Goal: Information Seeking & Learning: Learn about a topic

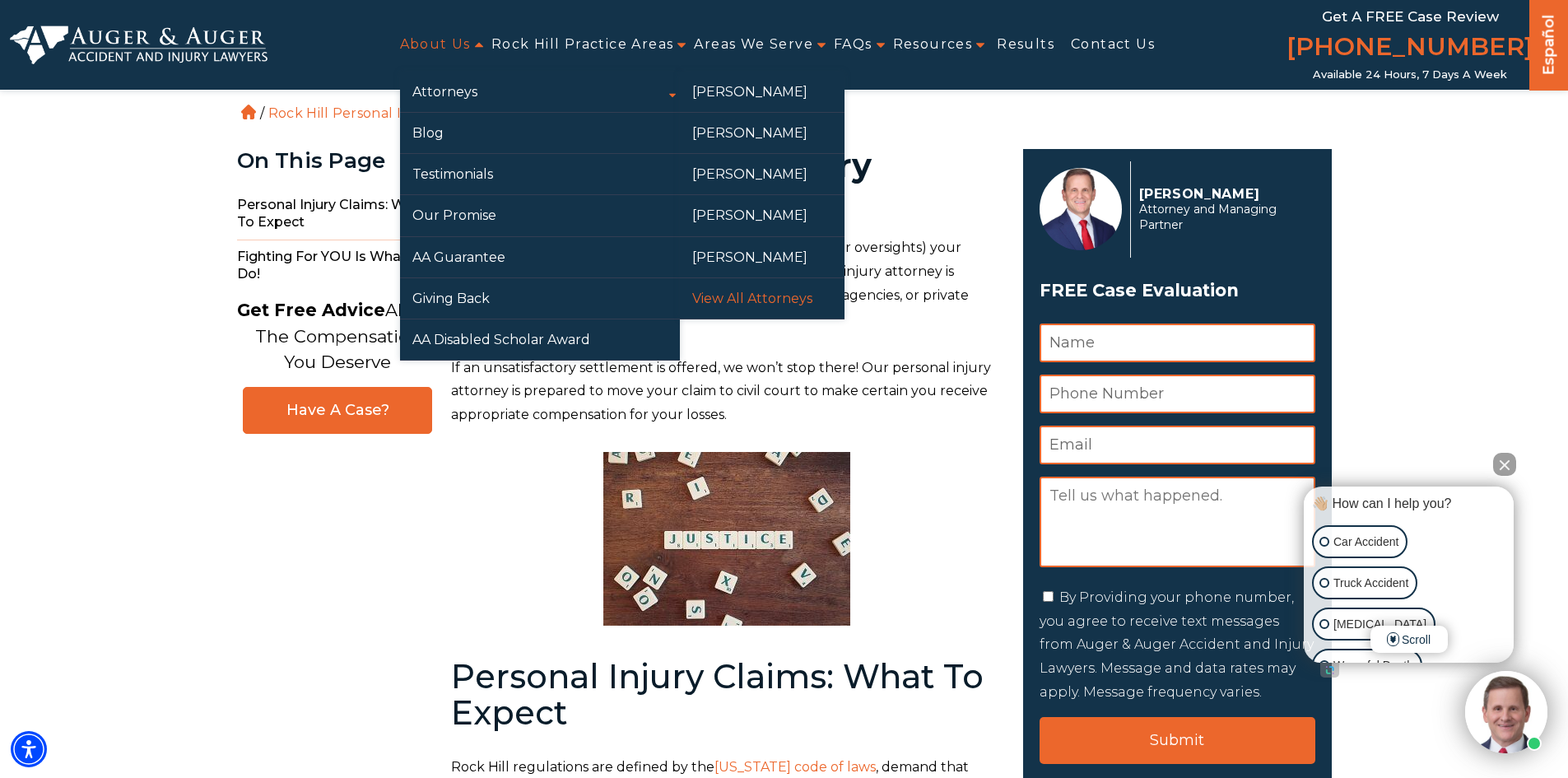
click at [767, 298] on link "View All Attorneys" at bounding box center [763, 298] width 165 height 40
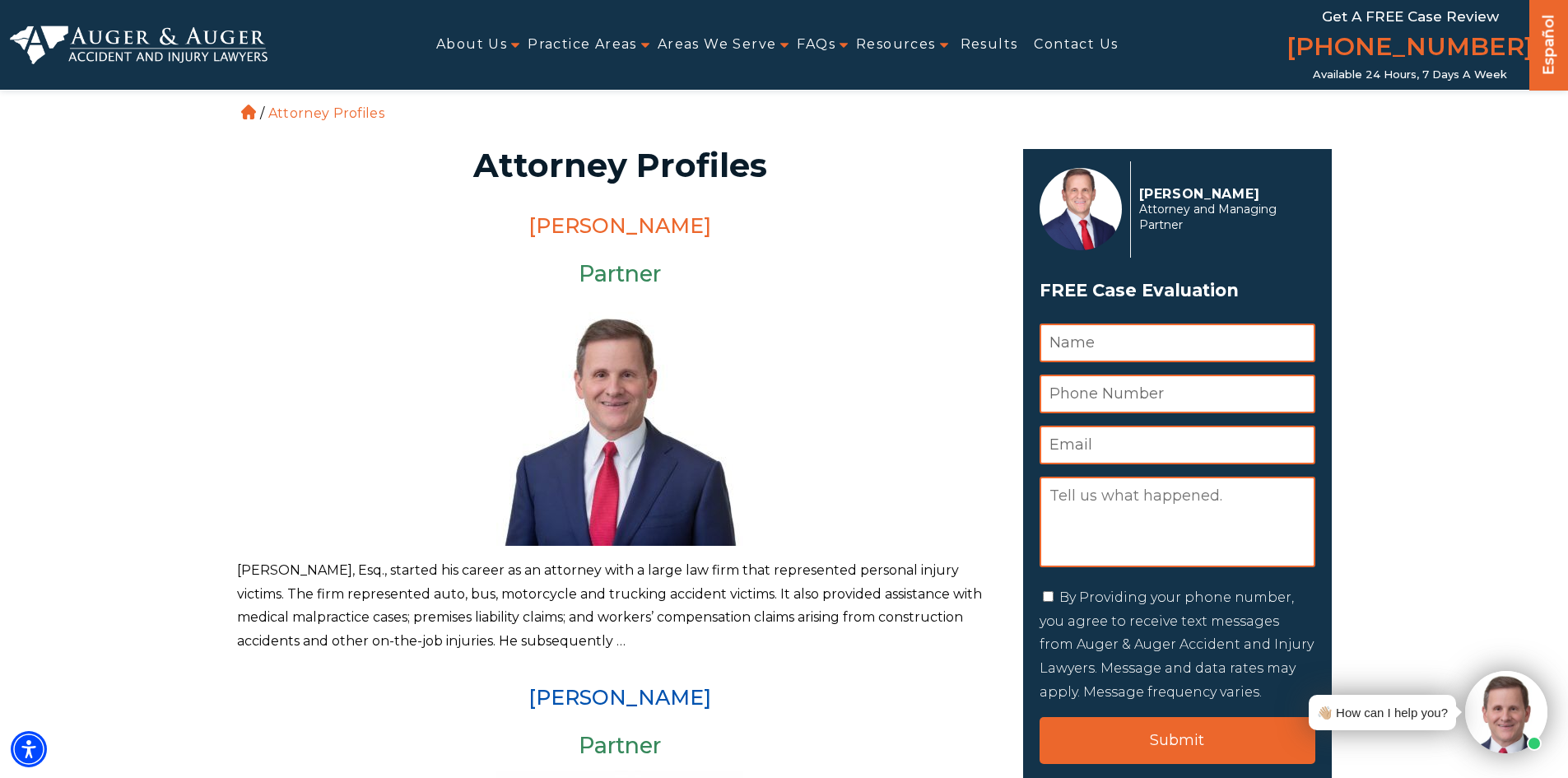
click at [593, 228] on link "[PERSON_NAME]" at bounding box center [619, 225] width 183 height 25
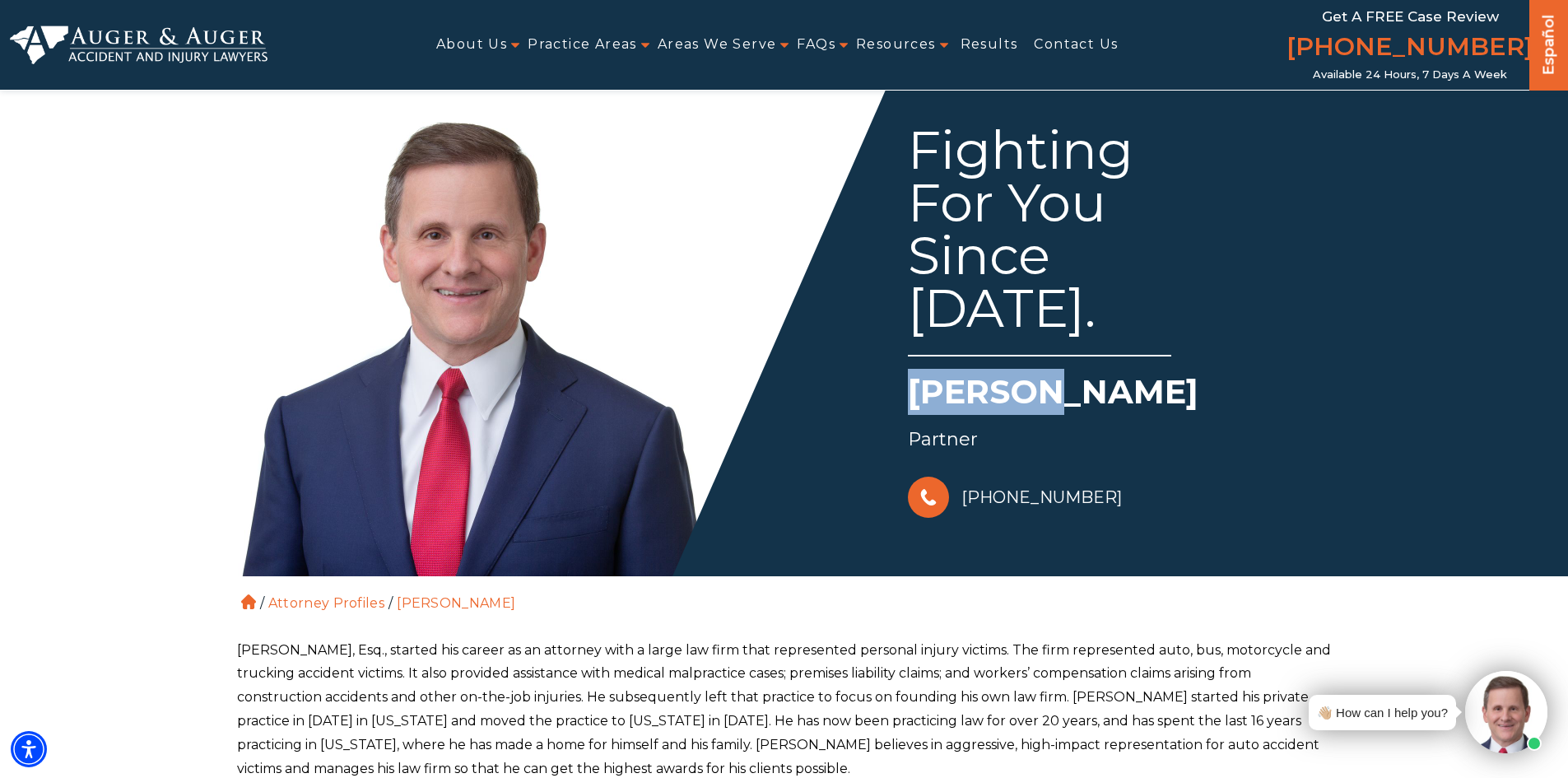
drag, startPoint x: 908, startPoint y: 390, endPoint x: 1037, endPoint y: 407, distance: 130.1
click at [1037, 407] on div "Fighting For You Since 1988. Herbert W. Auger Partner 828-222-7649" at bounding box center [1059, 302] width 550 height 440
copy h1 "Herbert"
click at [1246, 506] on div "[PHONE_NUMBER]" at bounding box center [1121, 497] width 427 height 50
drag, startPoint x: 1115, startPoint y: 390, endPoint x: 1220, endPoint y: 390, distance: 105.0
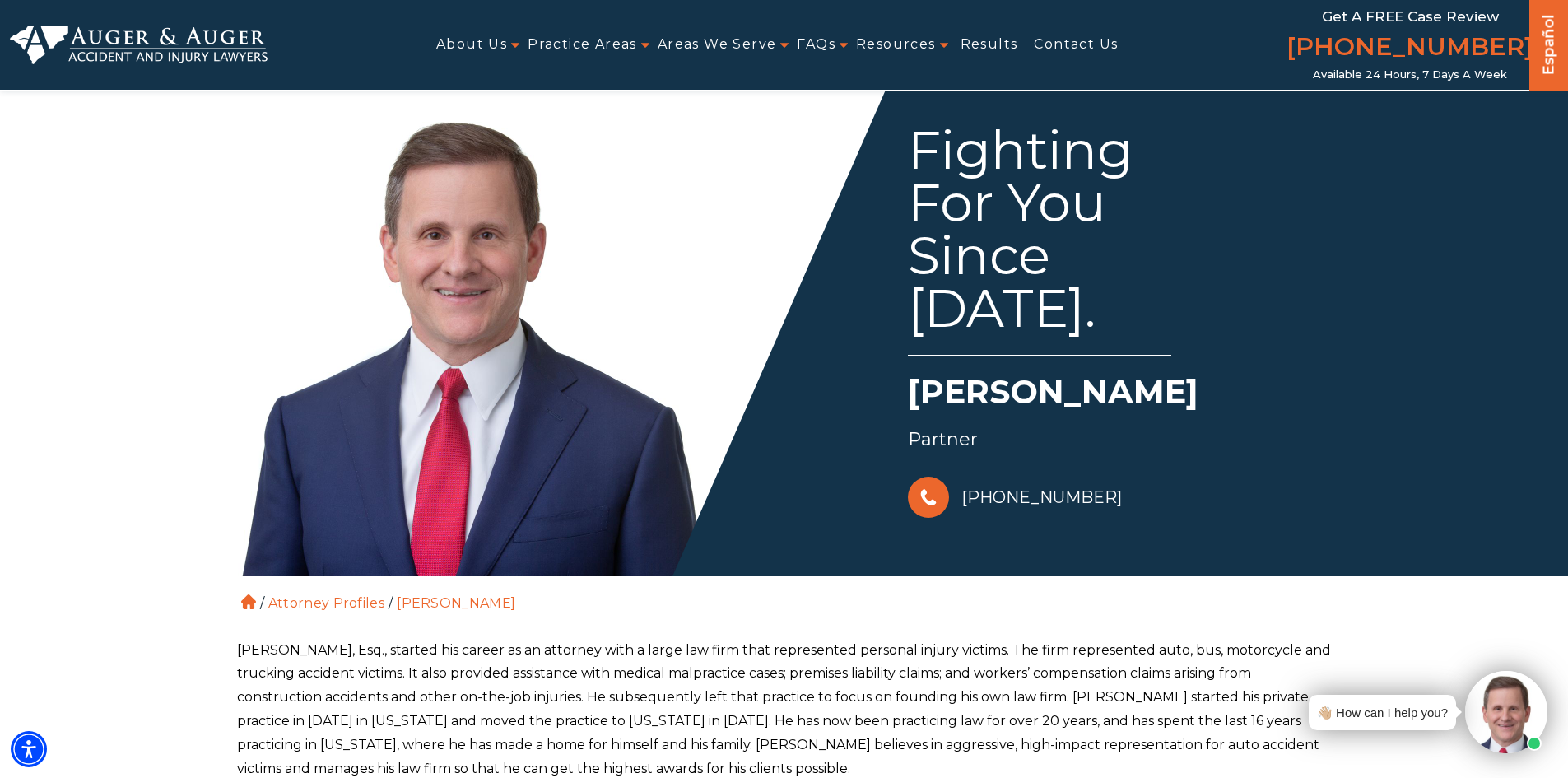
click at [1220, 390] on h1 "Herbert W. Auger" at bounding box center [1121, 395] width 427 height 54
copy h1 "Auger"
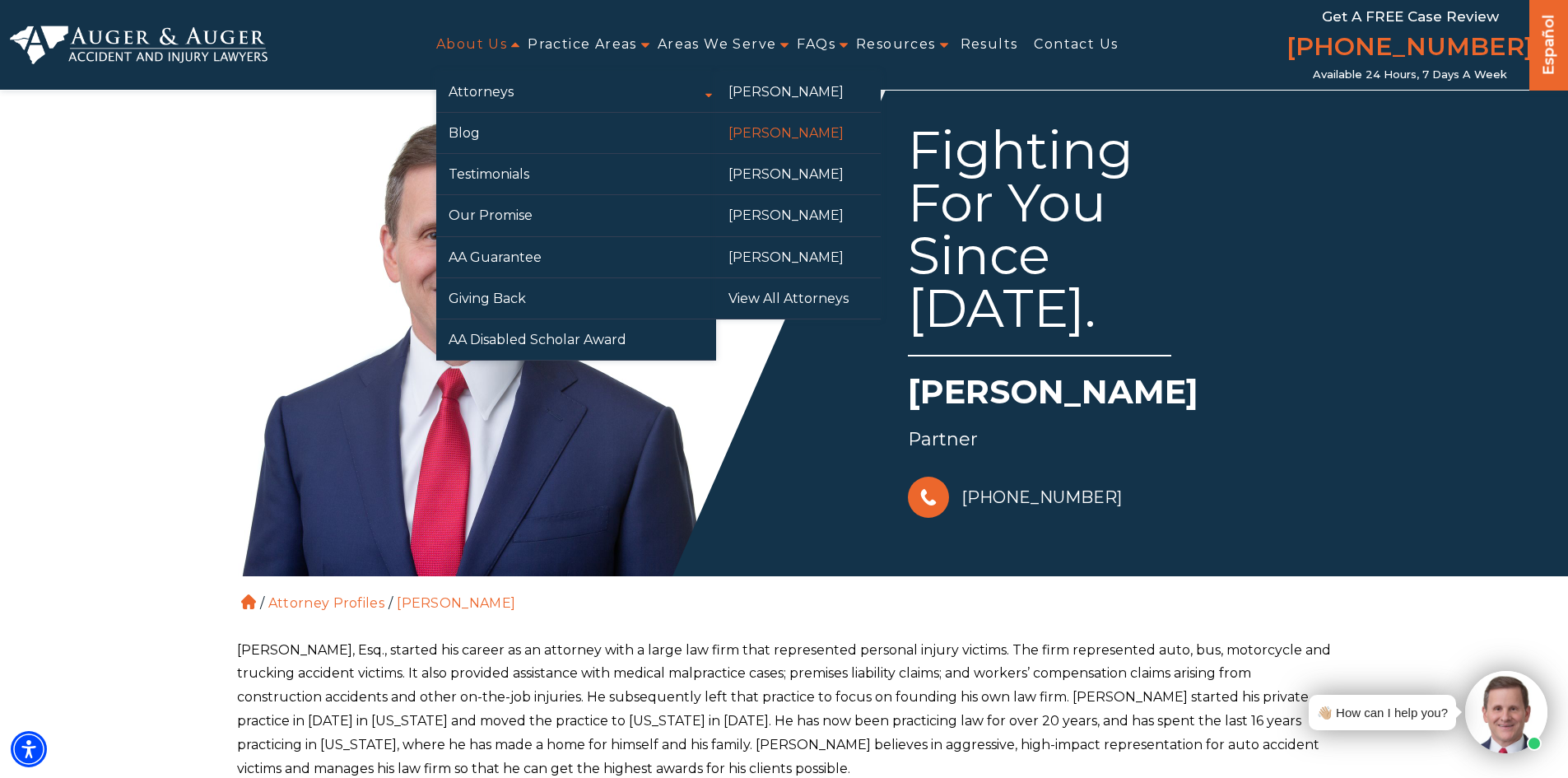
click at [748, 133] on link "[PERSON_NAME]" at bounding box center [799, 132] width 165 height 40
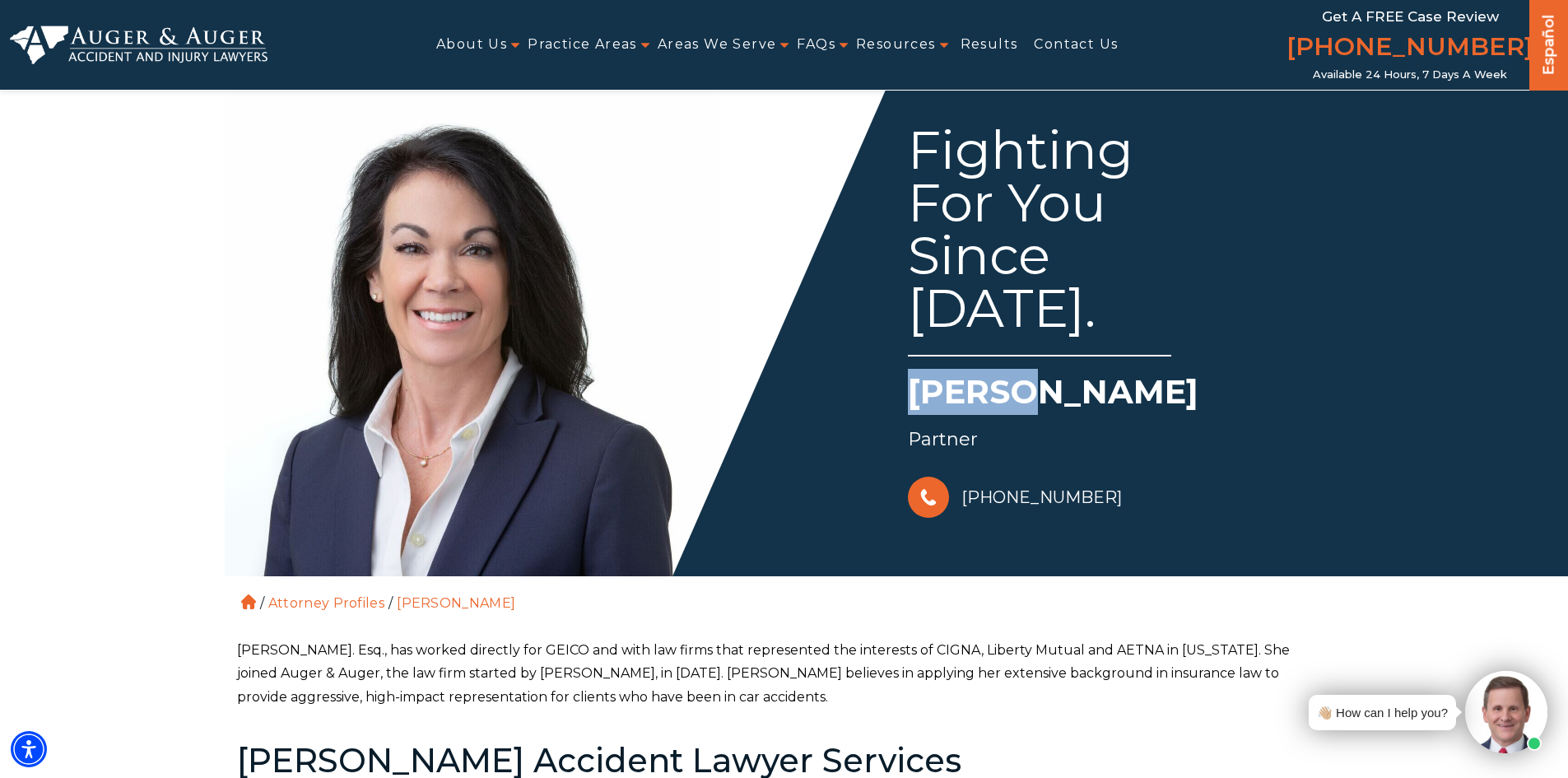
drag, startPoint x: 893, startPoint y: 409, endPoint x: 1019, endPoint y: 407, distance: 126.0
click at [1019, 407] on div "Fighting For You Since [DATE]. [PERSON_NAME] Partner [PHONE_NUMBER]" at bounding box center [1059, 302] width 550 height 440
copy h1 "[PERSON_NAME]"
click at [1122, 464] on div "Fighting For You Since [DATE]. [PERSON_NAME] Partner [PHONE_NUMBER]" at bounding box center [1059, 302] width 550 height 440
drag, startPoint x: 1068, startPoint y: 386, endPoint x: 1174, endPoint y: 386, distance: 106.0
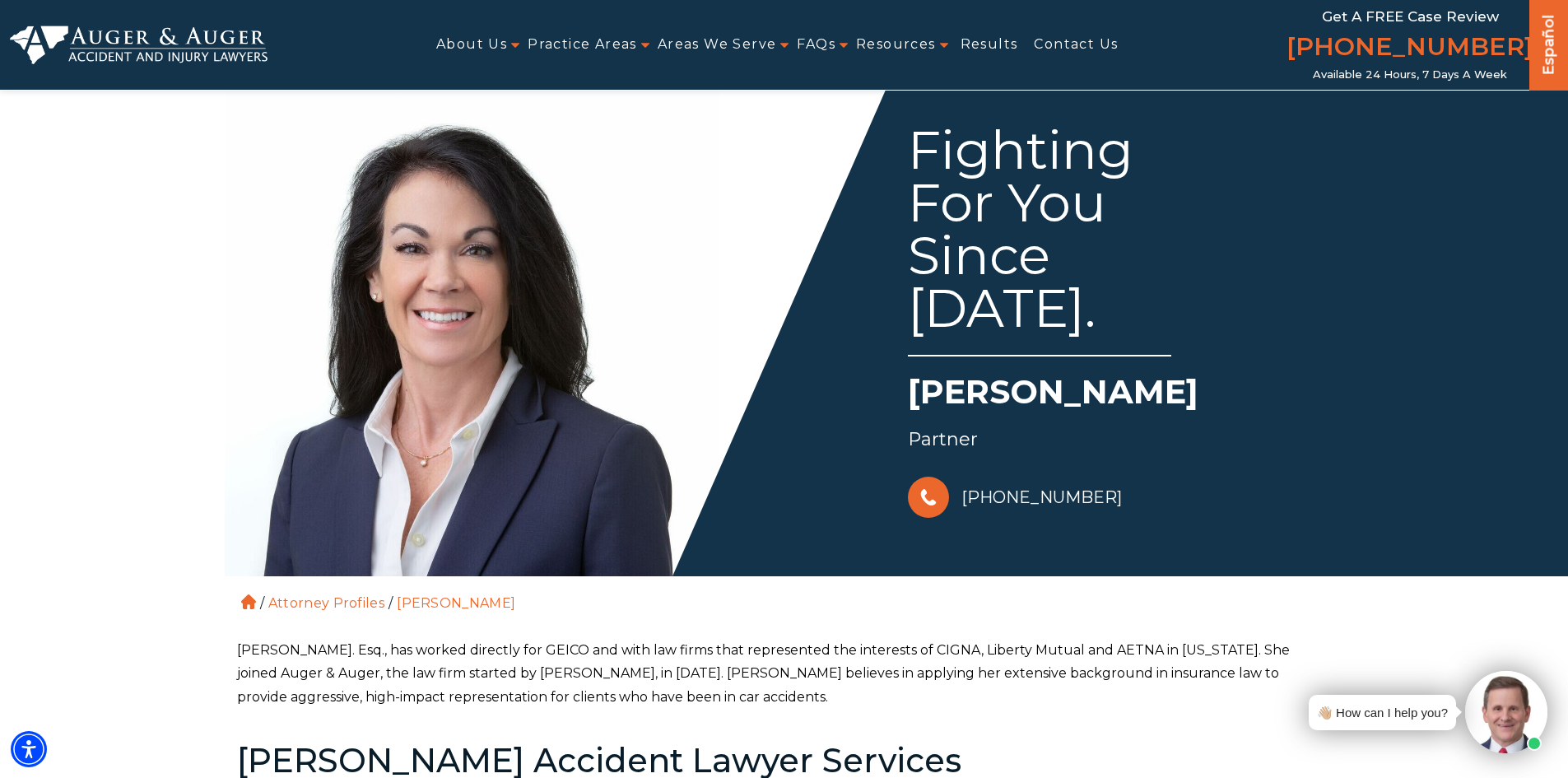
click at [1174, 386] on h1 "[PERSON_NAME]" at bounding box center [1121, 395] width 427 height 54
copy h1 "Auger"
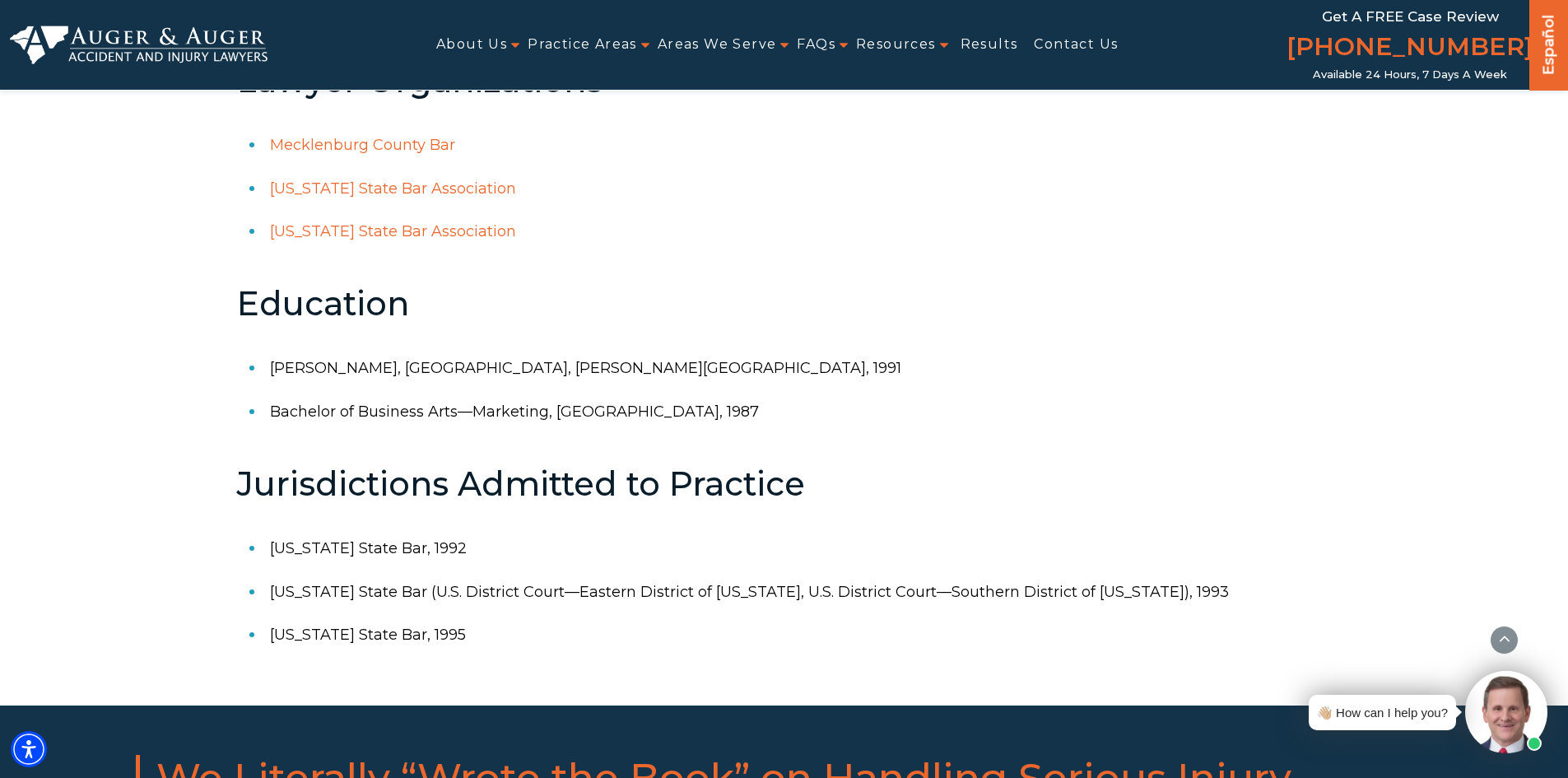
scroll to position [494, 0]
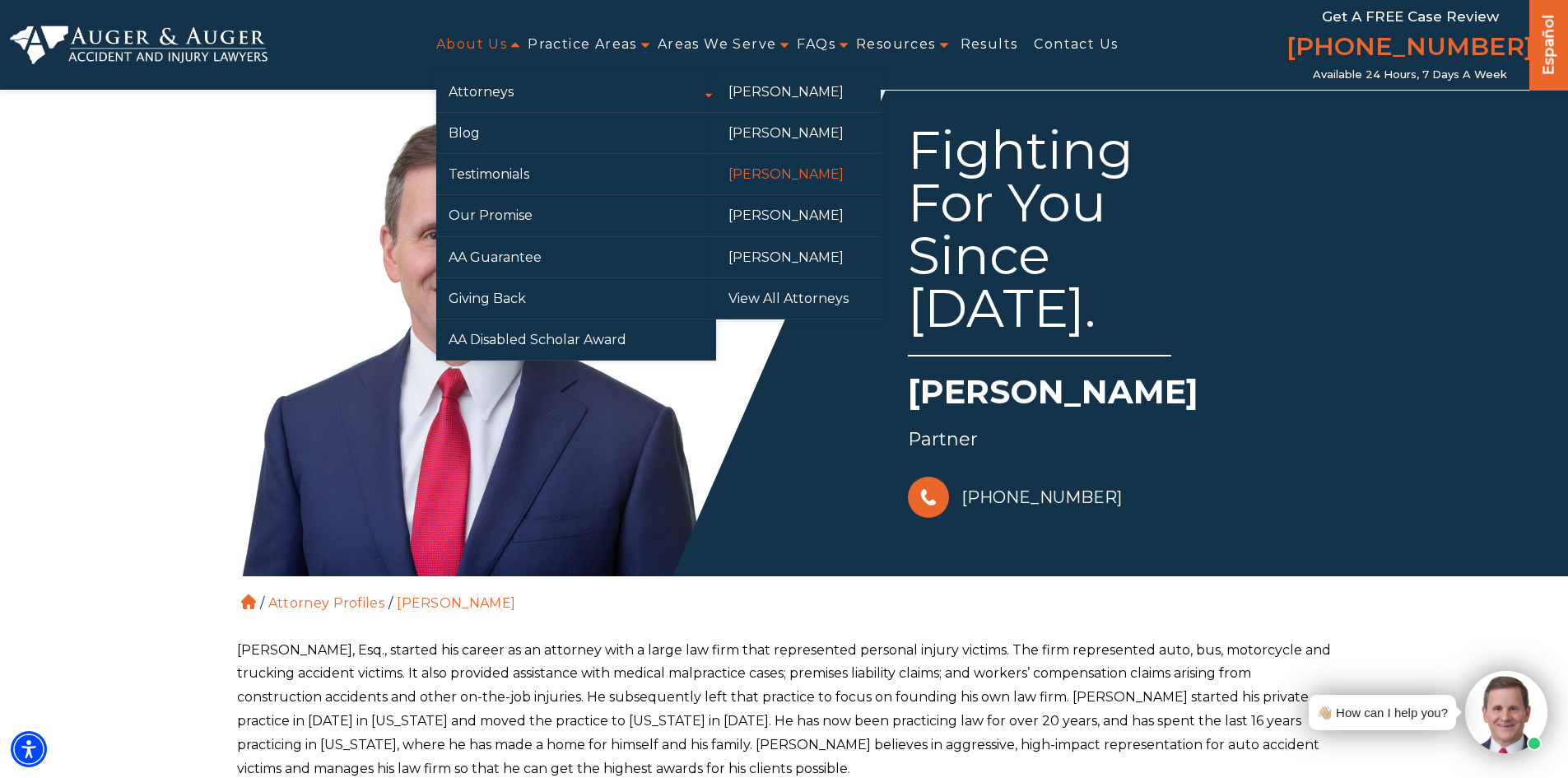
click at [765, 168] on link "[PERSON_NAME]" at bounding box center [799, 173] width 165 height 40
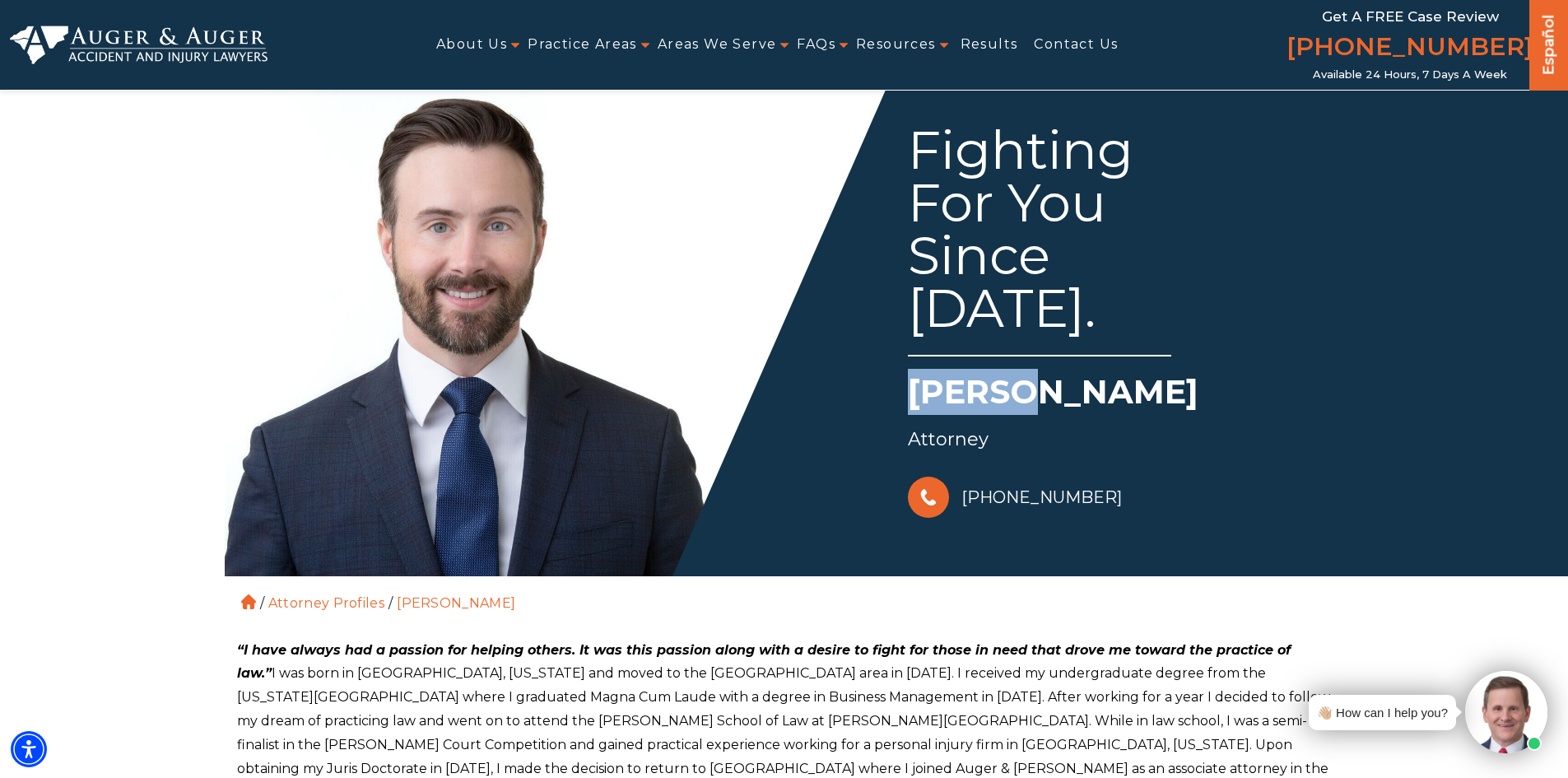
copy h1 "Hunter"
drag, startPoint x: 898, startPoint y: 392, endPoint x: 1025, endPoint y: 394, distance: 127.0
click at [1025, 394] on div "Fighting For You Since 2012. Hunter Gillespie Attorney 828-222-7649" at bounding box center [1059, 302] width 550 height 440
click at [1104, 459] on div "Fighting For You Since 2012. Hunter Gillespie Attorney 828-222-7649" at bounding box center [1059, 302] width 550 height 440
drag, startPoint x: 1038, startPoint y: 394, endPoint x: 1190, endPoint y: 394, distance: 152.0
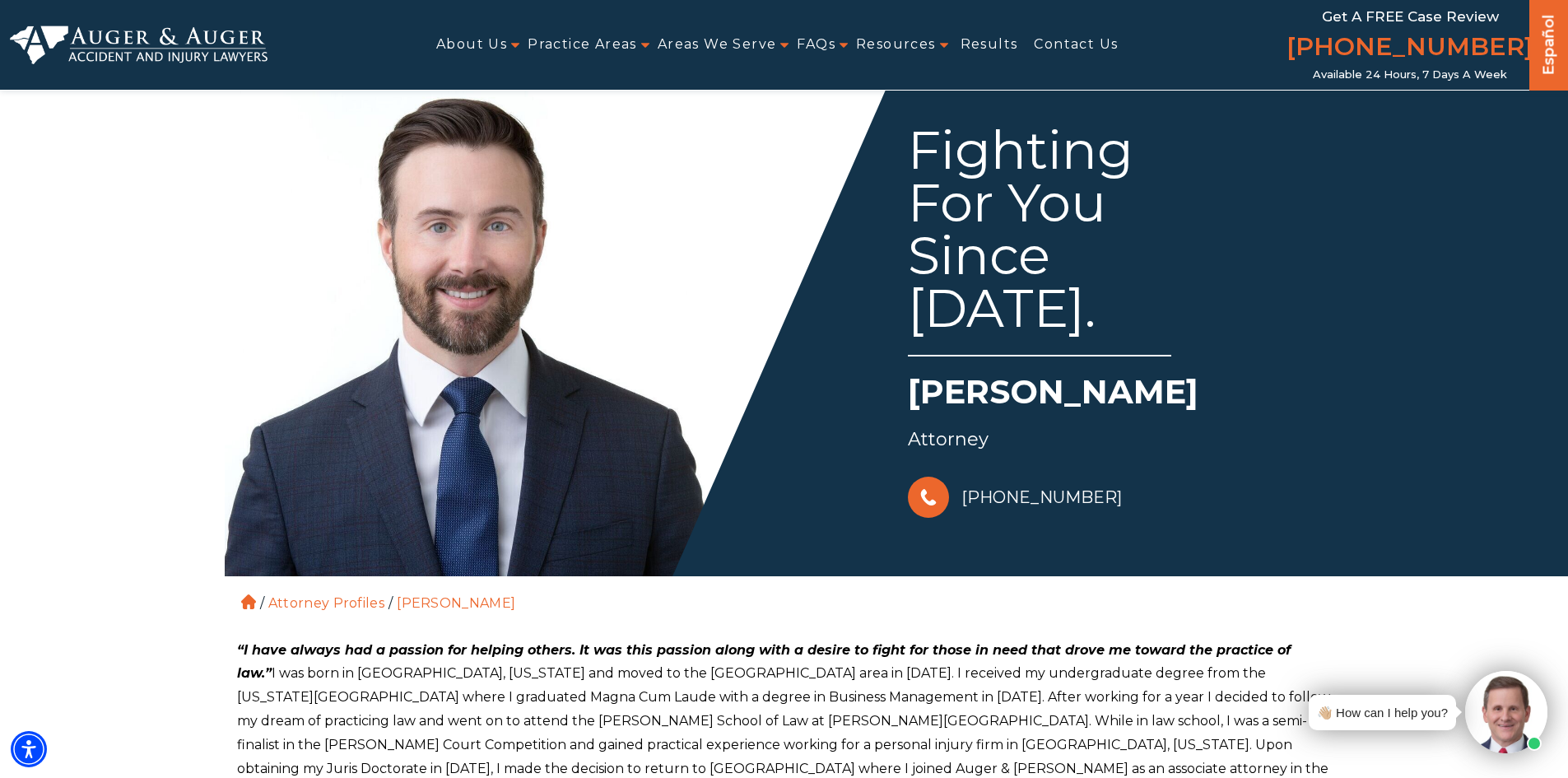
click at [1190, 394] on h1 "[PERSON_NAME]" at bounding box center [1121, 395] width 427 height 54
copy h1 "Gillespie"
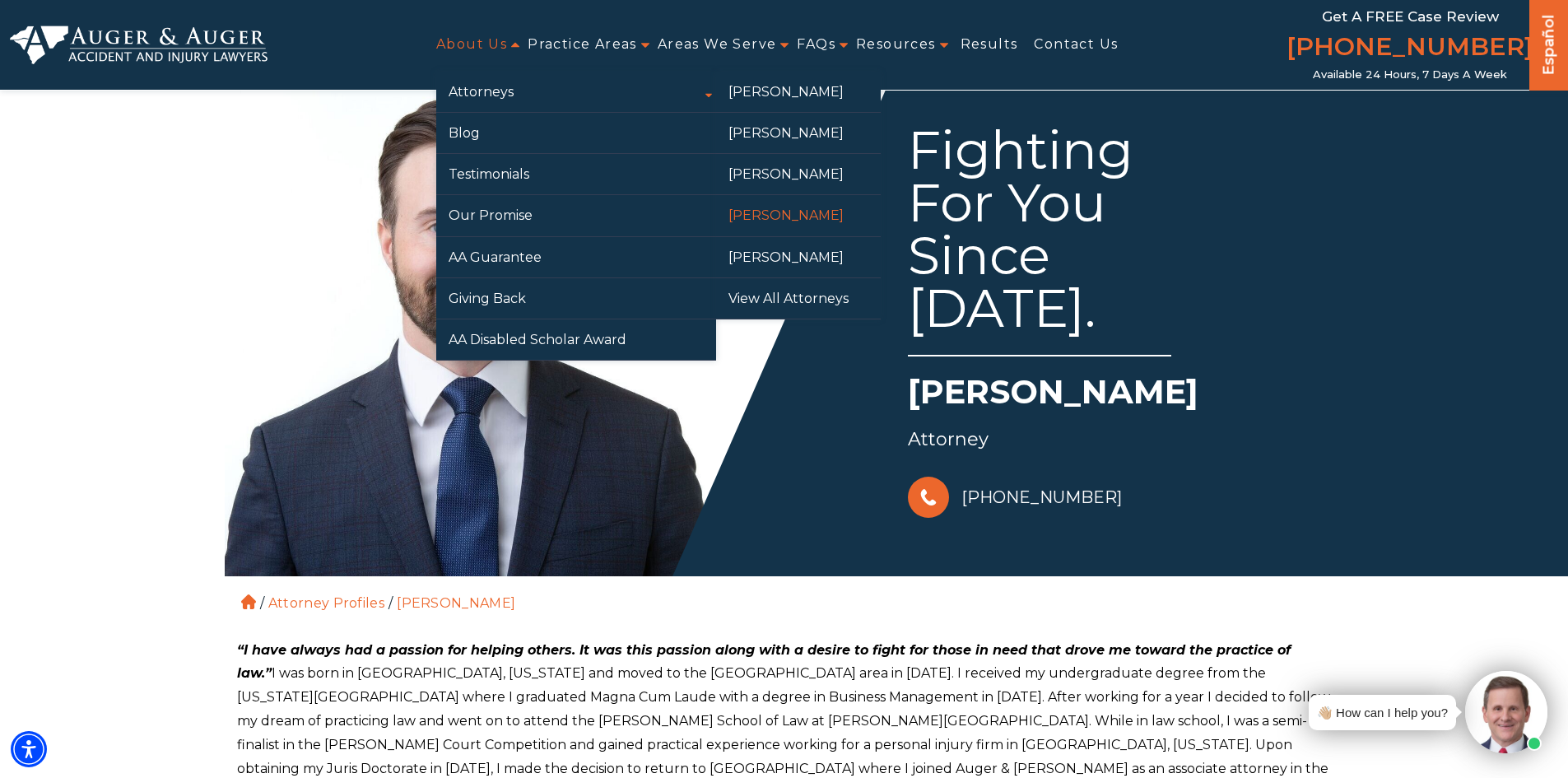
click at [771, 215] on link "[PERSON_NAME]" at bounding box center [799, 215] width 165 height 40
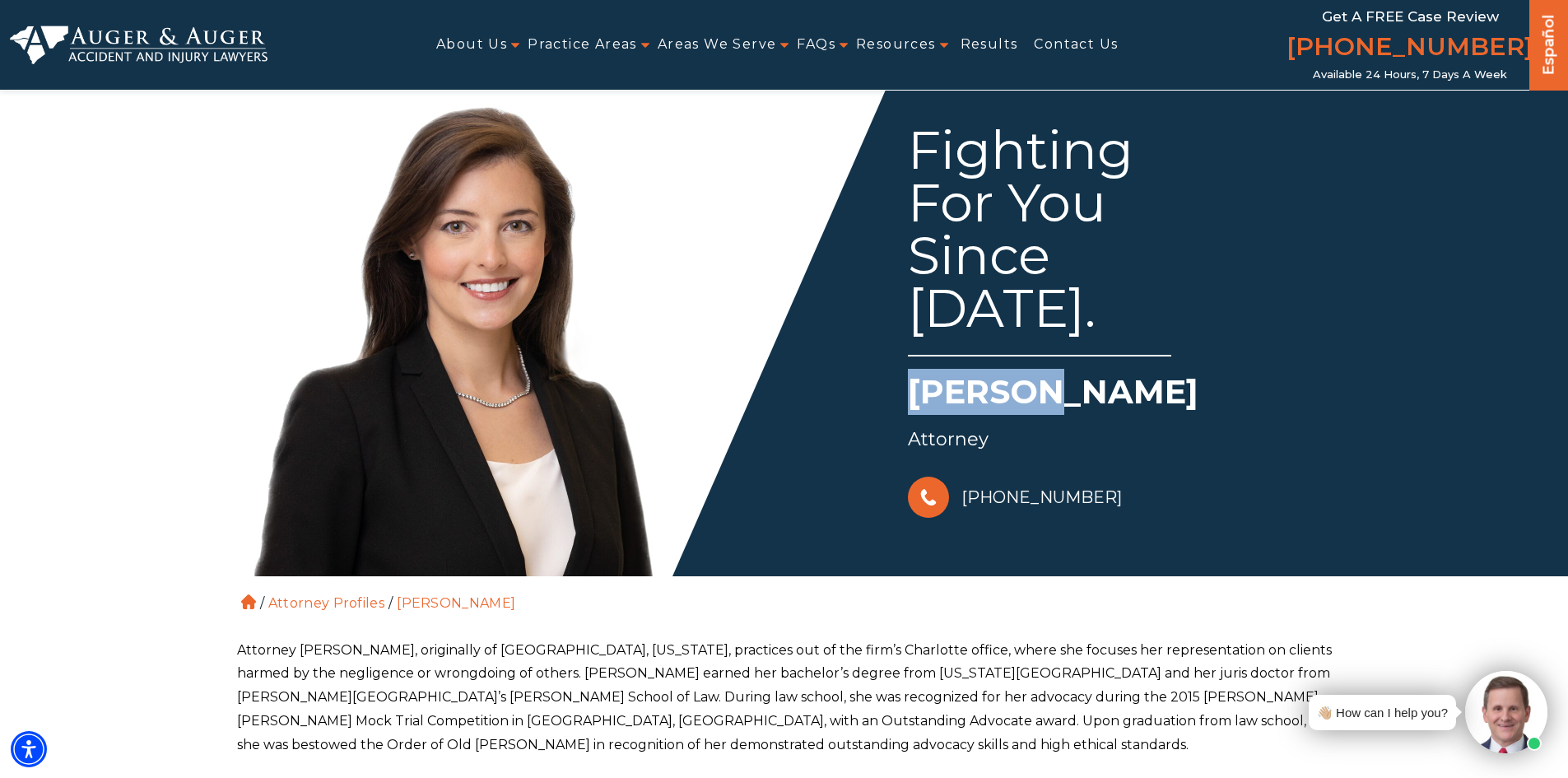
copy h1 "Madison"
drag, startPoint x: 899, startPoint y: 396, endPoint x: 1044, endPoint y: 403, distance: 145.2
click at [1044, 403] on div "Fighting For You Since 2015. Madison McLawhorn Attorney 828-222-7649" at bounding box center [1059, 302] width 550 height 440
click at [1141, 452] on div "Attorney" at bounding box center [1121, 440] width 427 height 33
copy h1 "McLawhorn"
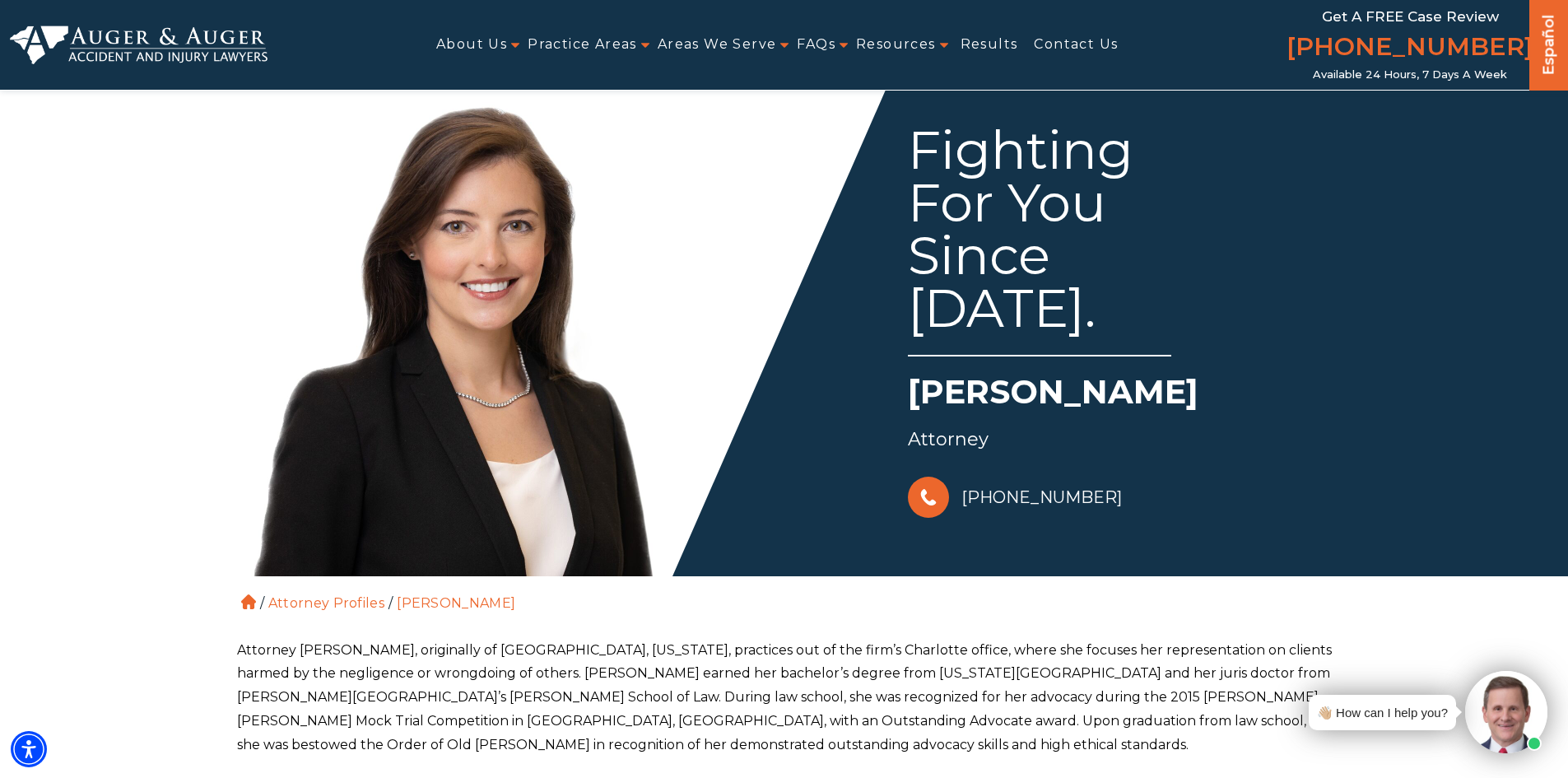
drag, startPoint x: 1065, startPoint y: 389, endPoint x: 1285, endPoint y: 395, distance: 220.1
click at [1285, 395] on h1 "[PERSON_NAME]" at bounding box center [1121, 395] width 427 height 54
drag, startPoint x: 973, startPoint y: 445, endPoint x: 902, endPoint y: 440, distance: 71.2
click at [902, 440] on div "Fighting For You Since 2015. Madison McLawhorn Attorney 828-222-7649" at bounding box center [1059, 302] width 550 height 440
copy div "Attorney"
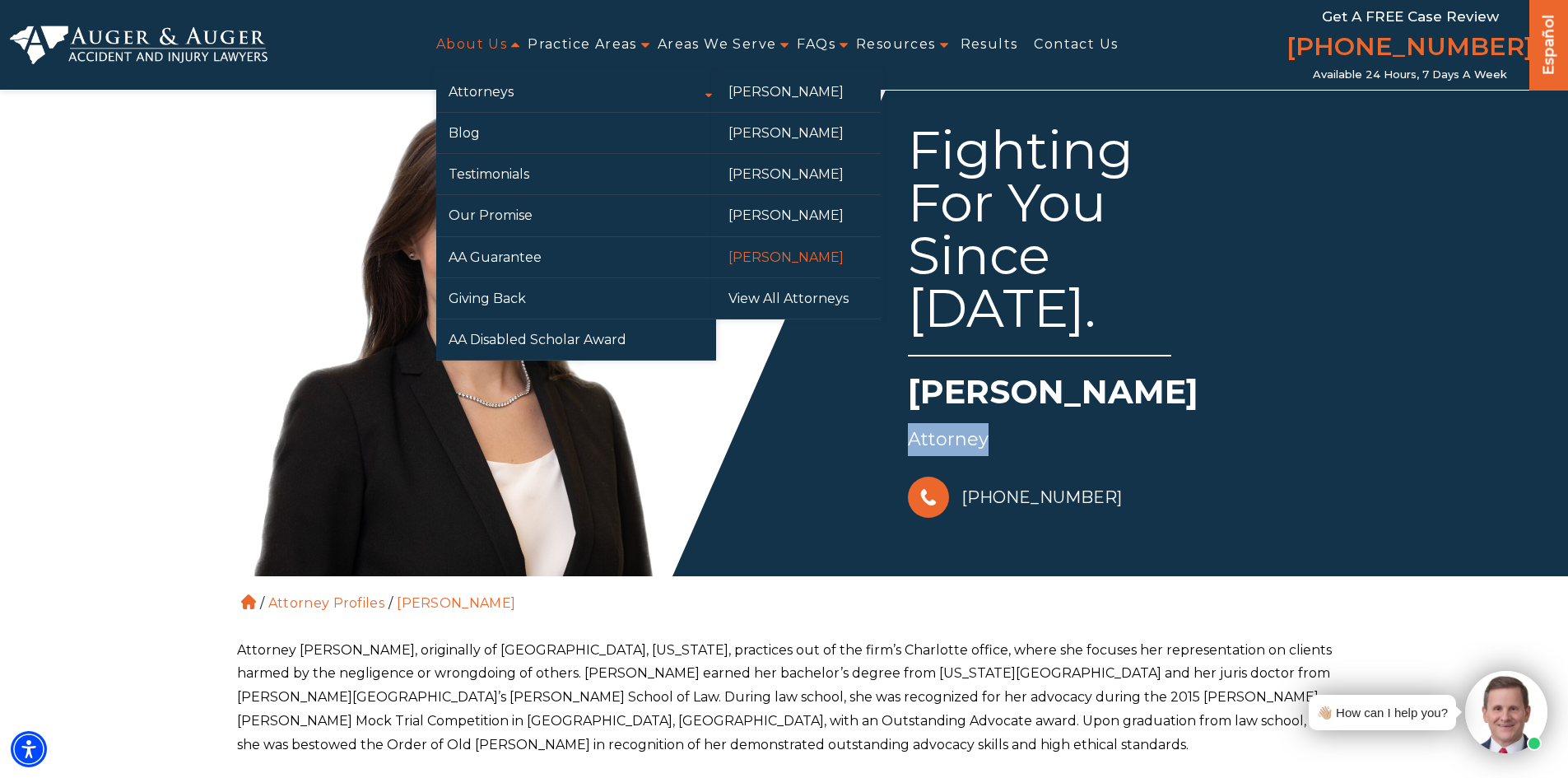
click at [792, 256] on link "[PERSON_NAME]" at bounding box center [799, 257] width 165 height 40
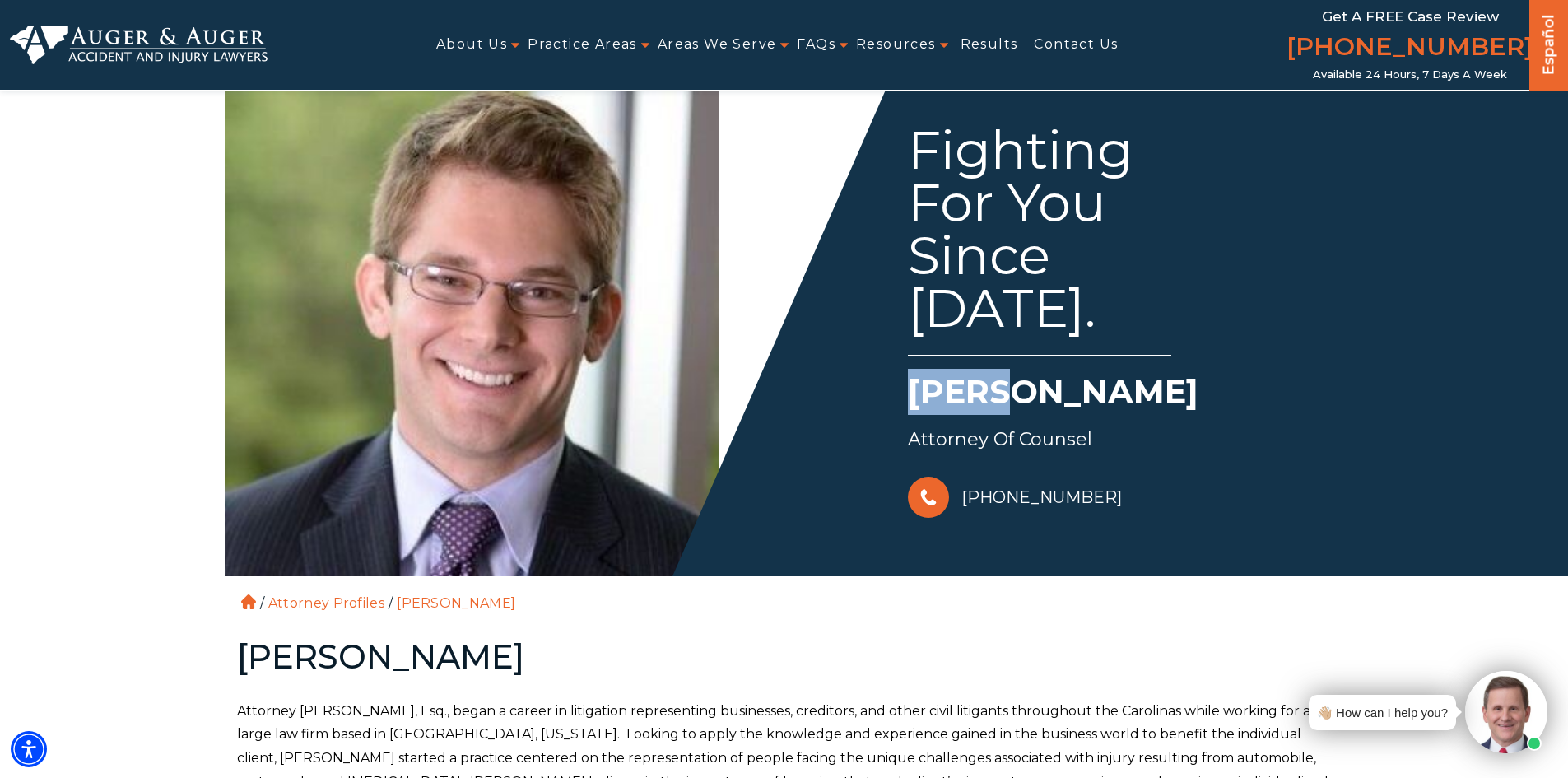
drag, startPoint x: 901, startPoint y: 402, endPoint x: 988, endPoint y: 404, distance: 87.0
click at [988, 404] on div "Fighting For You Since 2010. Tyler J. Skitt Attorney of Counsel 888-756-4940" at bounding box center [1059, 302] width 550 height 440
copy h1 "Tyler"
click at [1180, 445] on div "Attorney of Counsel" at bounding box center [1121, 440] width 427 height 33
drag, startPoint x: 1061, startPoint y: 391, endPoint x: 1113, endPoint y: 390, distance: 52.0
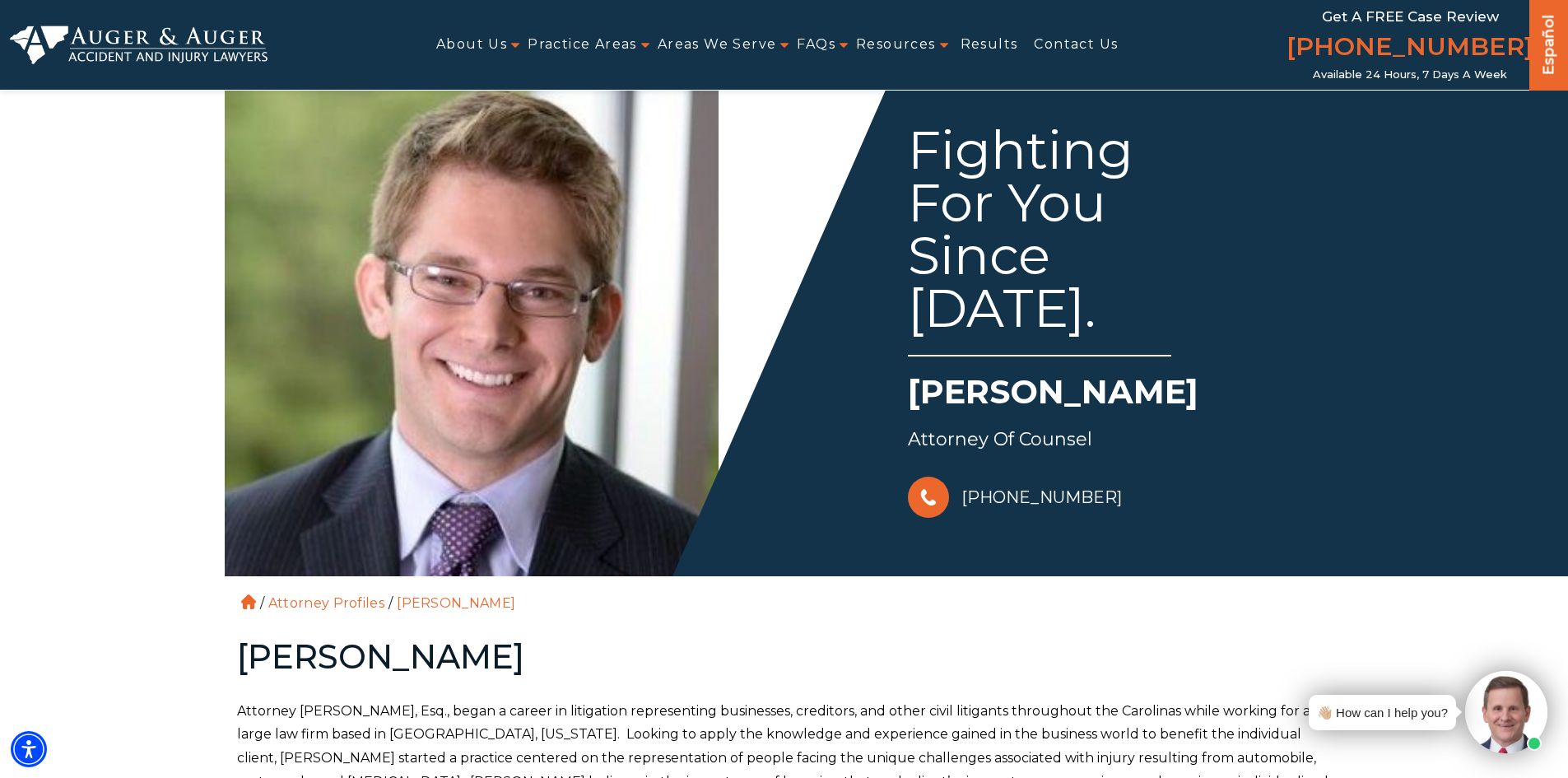
click at [1113, 390] on h1 "Tyler J. Skitt" at bounding box center [1121, 395] width 427 height 54
copy h1 "Skitt"
copy div "Attorney of Counsel"
drag, startPoint x: 902, startPoint y: 441, endPoint x: 1097, endPoint y: 447, distance: 195.1
click at [1097, 447] on div "Fighting For You Since 2010. Tyler J. Skitt Attorney of Counsel 888-756-4940" at bounding box center [1059, 302] width 550 height 440
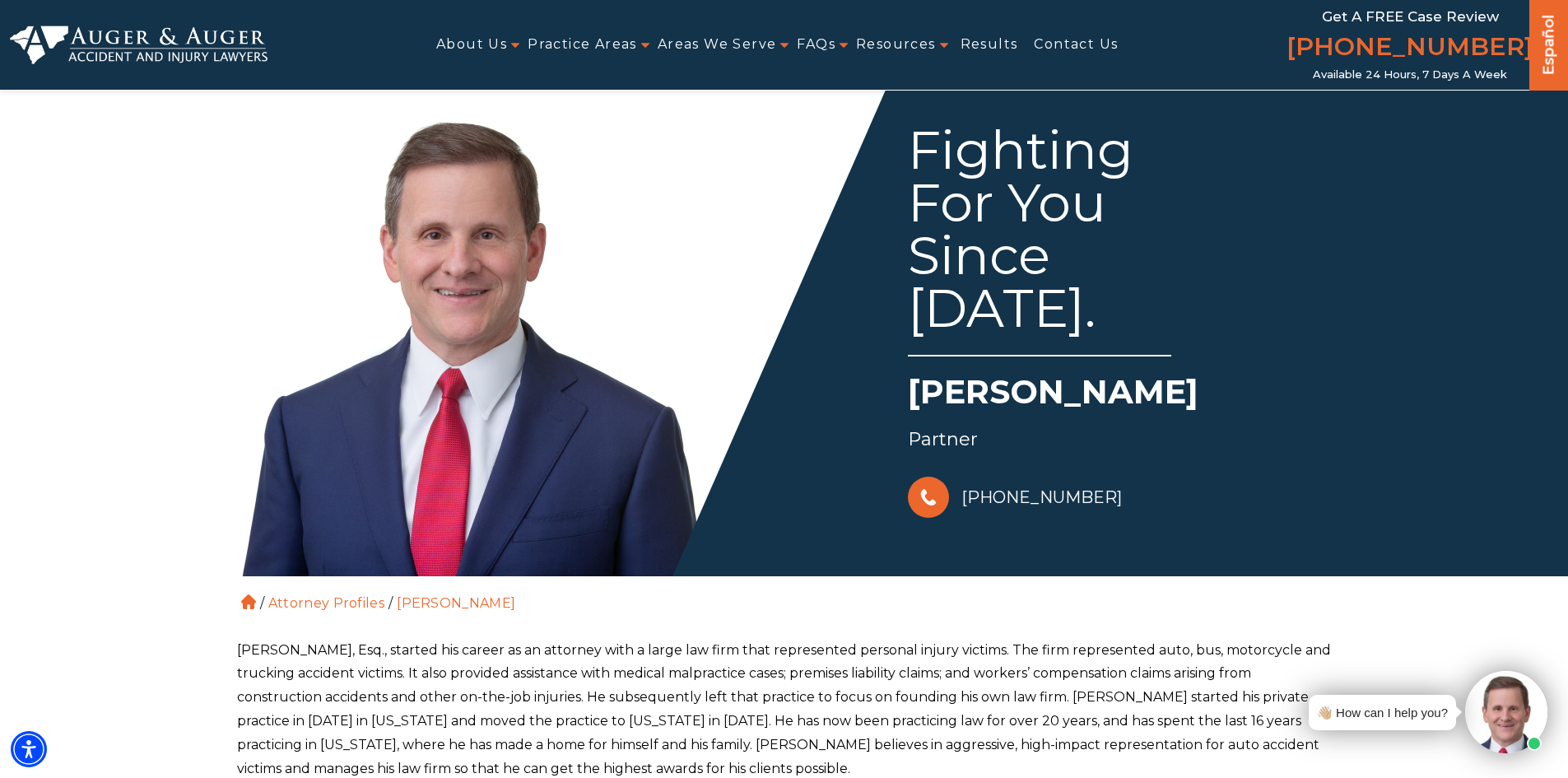
copy h1 "[PERSON_NAME]"
drag, startPoint x: 894, startPoint y: 396, endPoint x: 1211, endPoint y: 385, distance: 317.2
click at [1211, 385] on div "Fighting For You Since [DATE]. [PERSON_NAME] Partner [PHONE_NUMBER]" at bounding box center [1059, 302] width 550 height 440
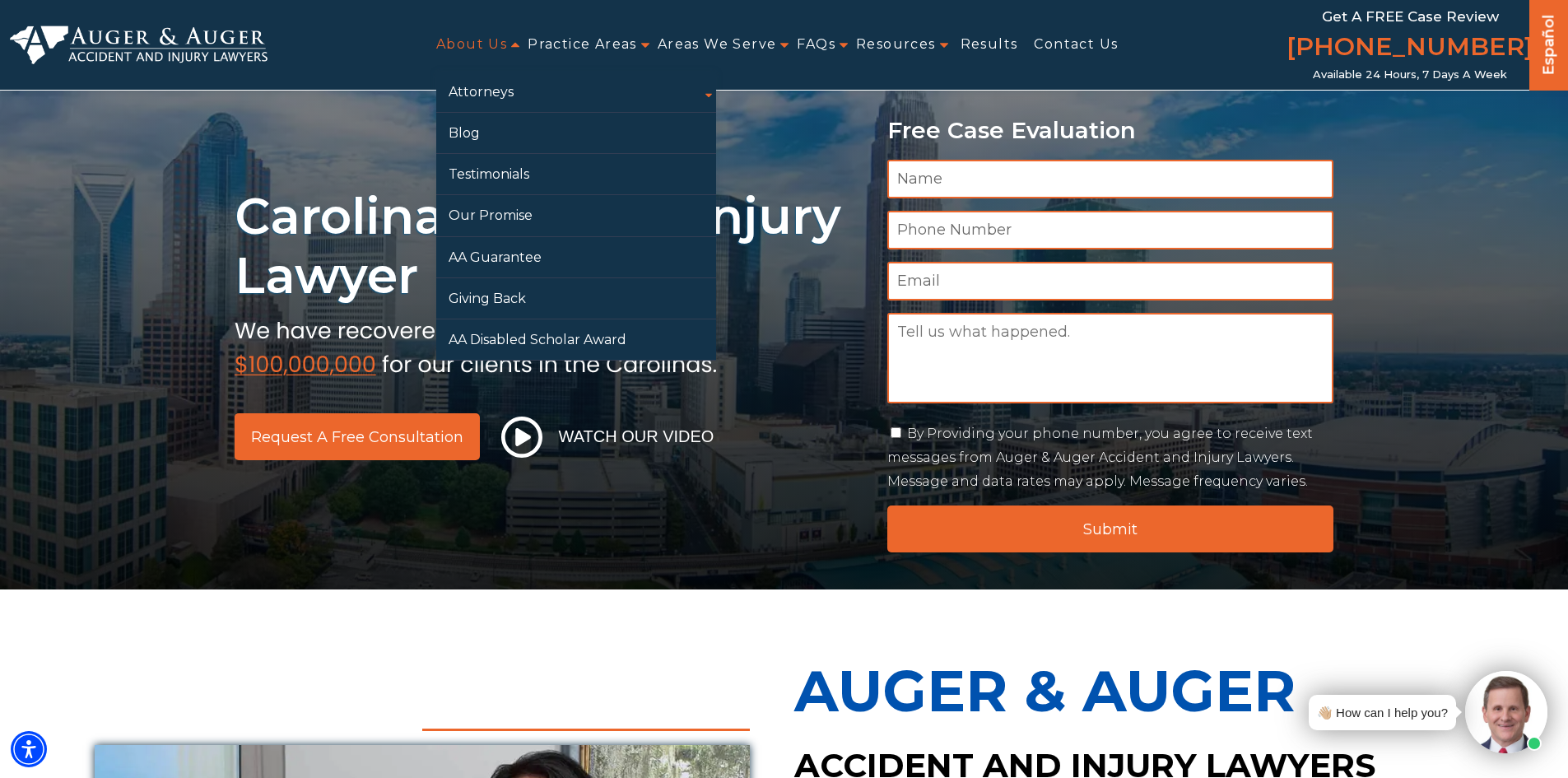
click at [480, 46] on link "About Us" at bounding box center [471, 45] width 70 height 37
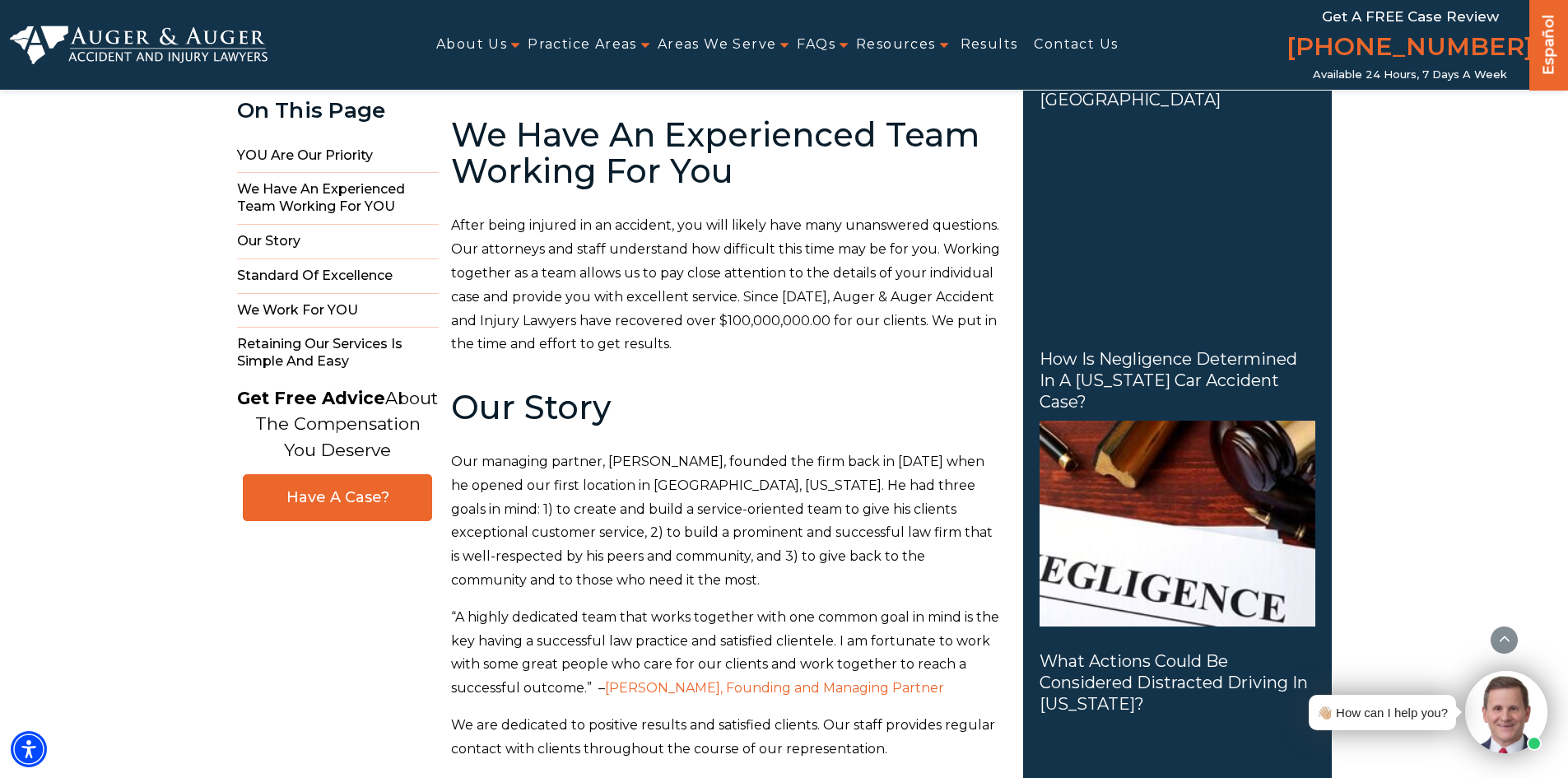
scroll to position [824, 0]
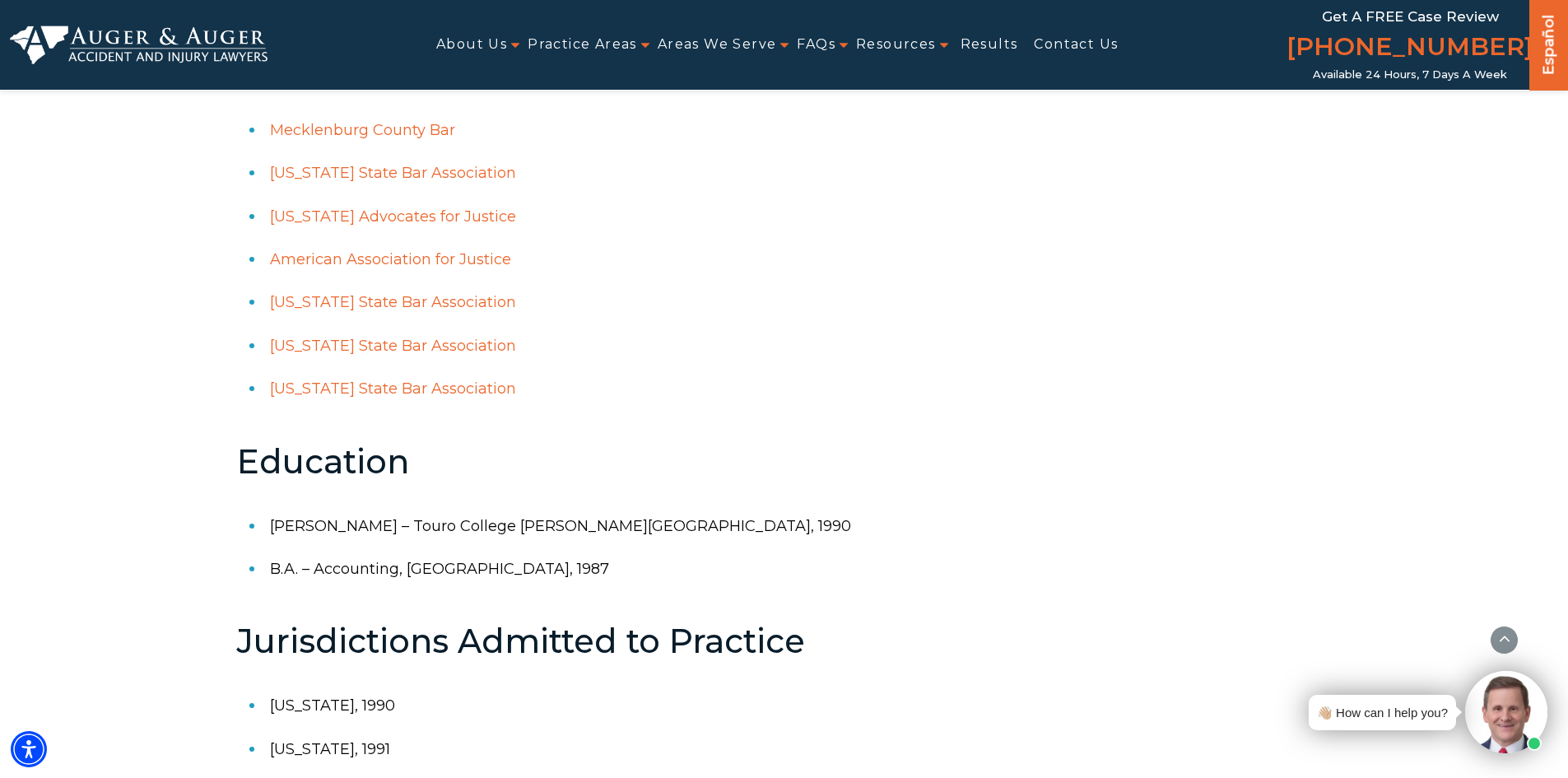
scroll to position [824, 0]
